Goal: Book appointment/travel/reservation

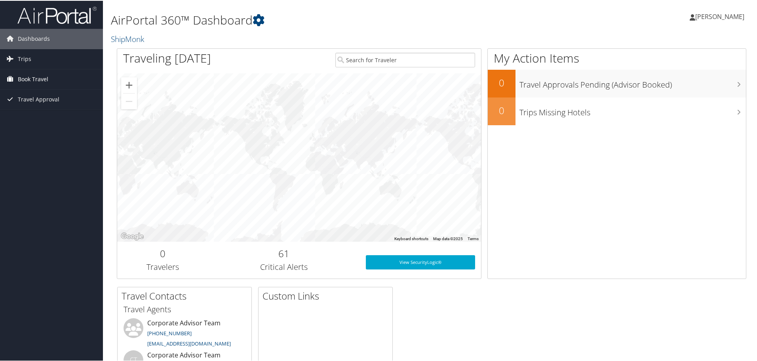
click at [36, 81] on span "Book Travel" at bounding box center [33, 78] width 30 height 20
click at [34, 116] on link "Book/Manage Online Trips" at bounding box center [51, 118] width 103 height 12
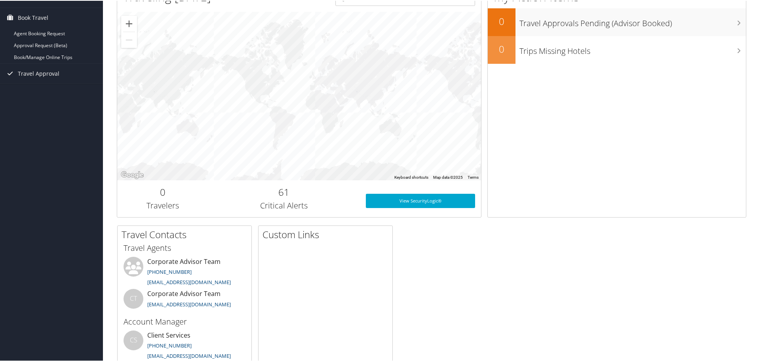
scroll to position [97, 0]
